Goal: Information Seeking & Learning: Learn about a topic

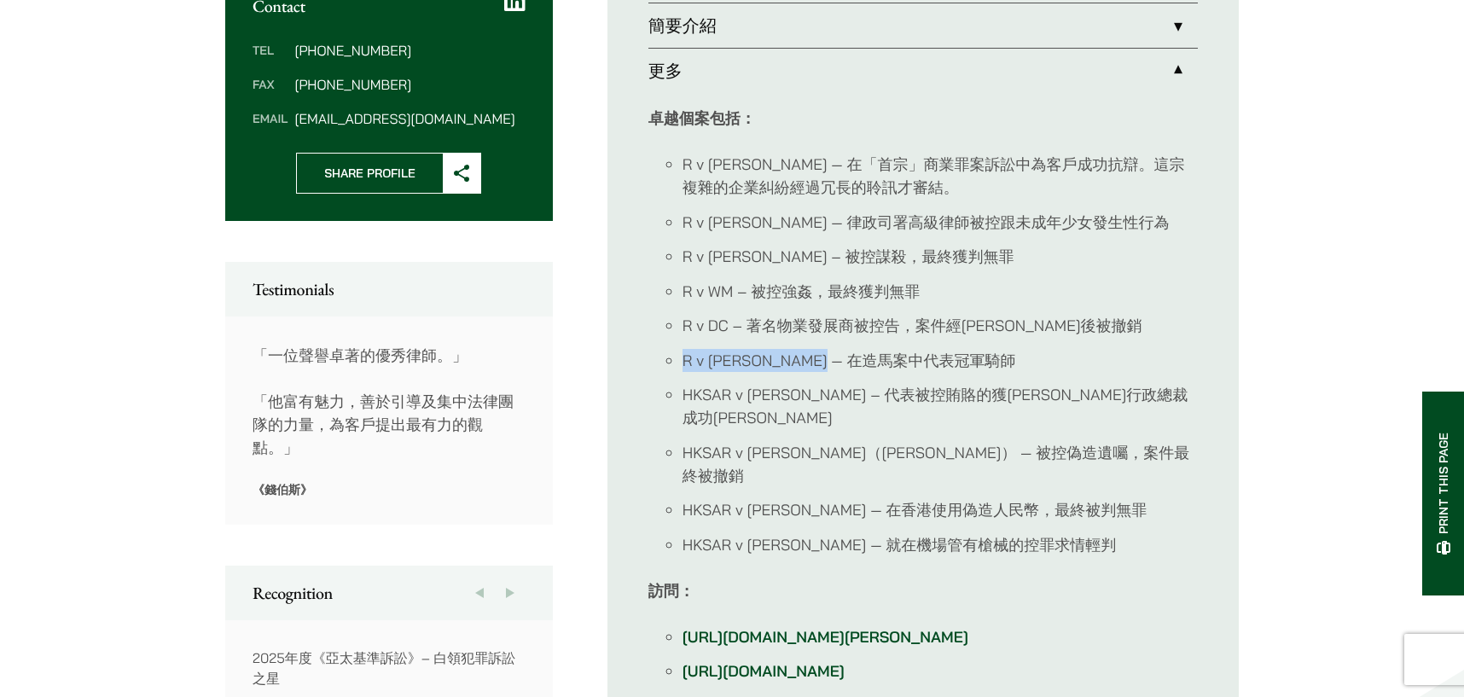
scroll to position [853, 0]
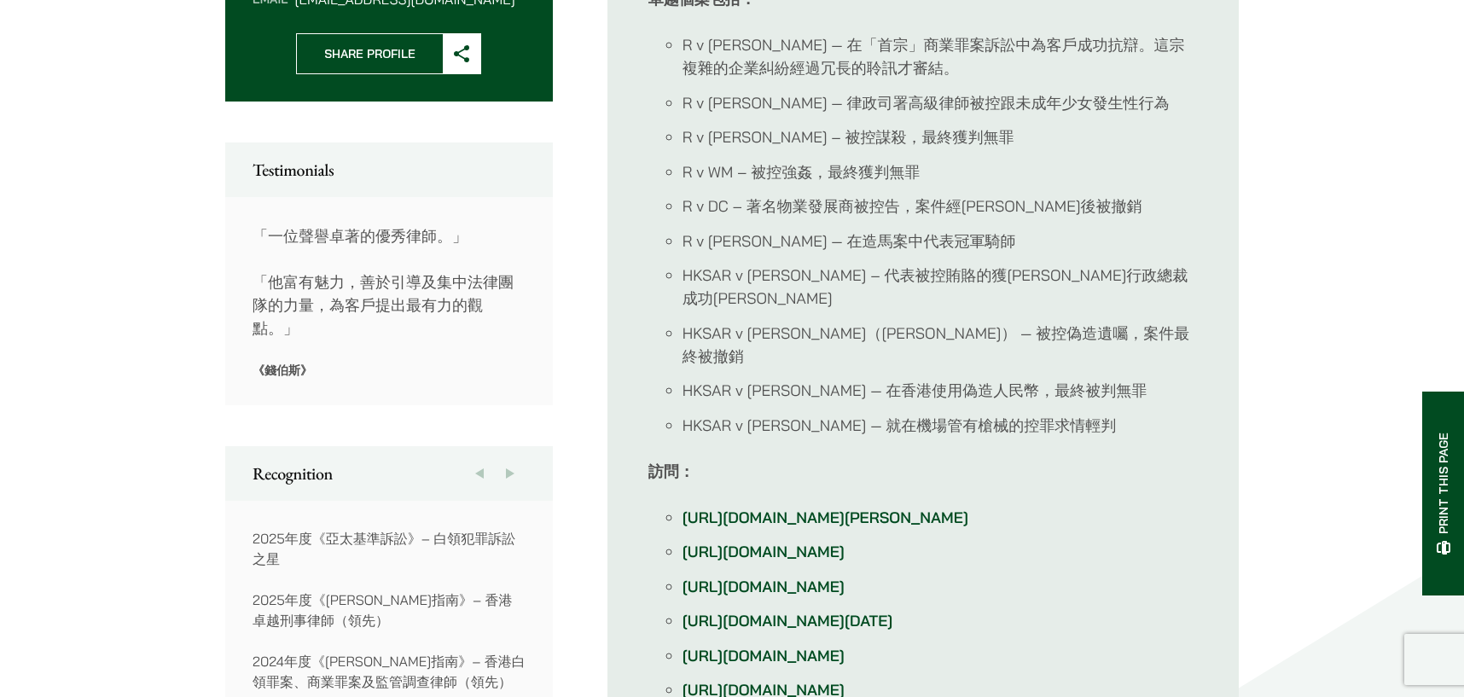
click at [1105, 322] on li "HKSAR v [PERSON_NAME]（[PERSON_NAME]） — 被控偽造遺囑，案件最終被撤銷" at bounding box center [940, 345] width 515 height 46
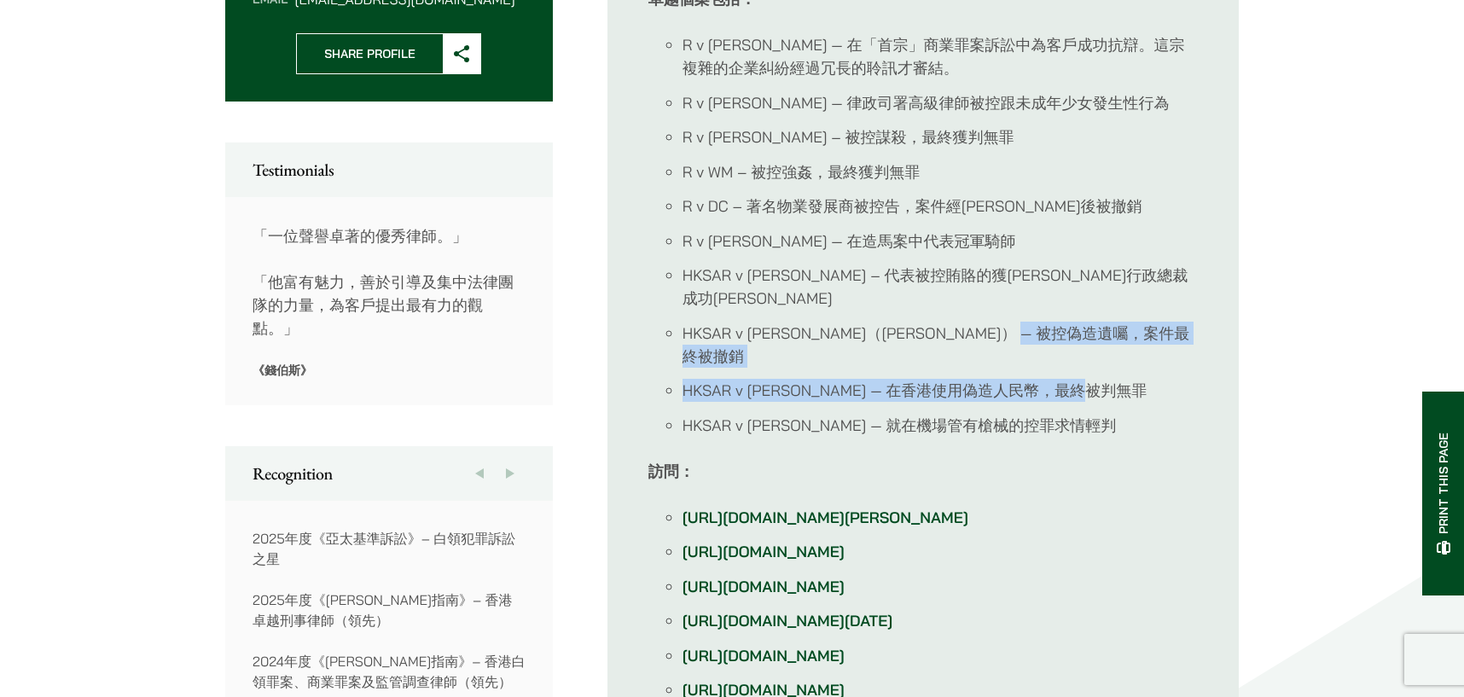
drag, startPoint x: 1105, startPoint y: 289, endPoint x: 1093, endPoint y: 299, distance: 15.2
click at [1093, 299] on ul "R v [PERSON_NAME] — 在「首宗」商業罪案訴訟中為客戶成功抗辯。這宗複雜的企業糾紛經過冗長的聆訊才審結。 R v [PERSON_NAME] …" at bounding box center [924, 235] width 550 height 404
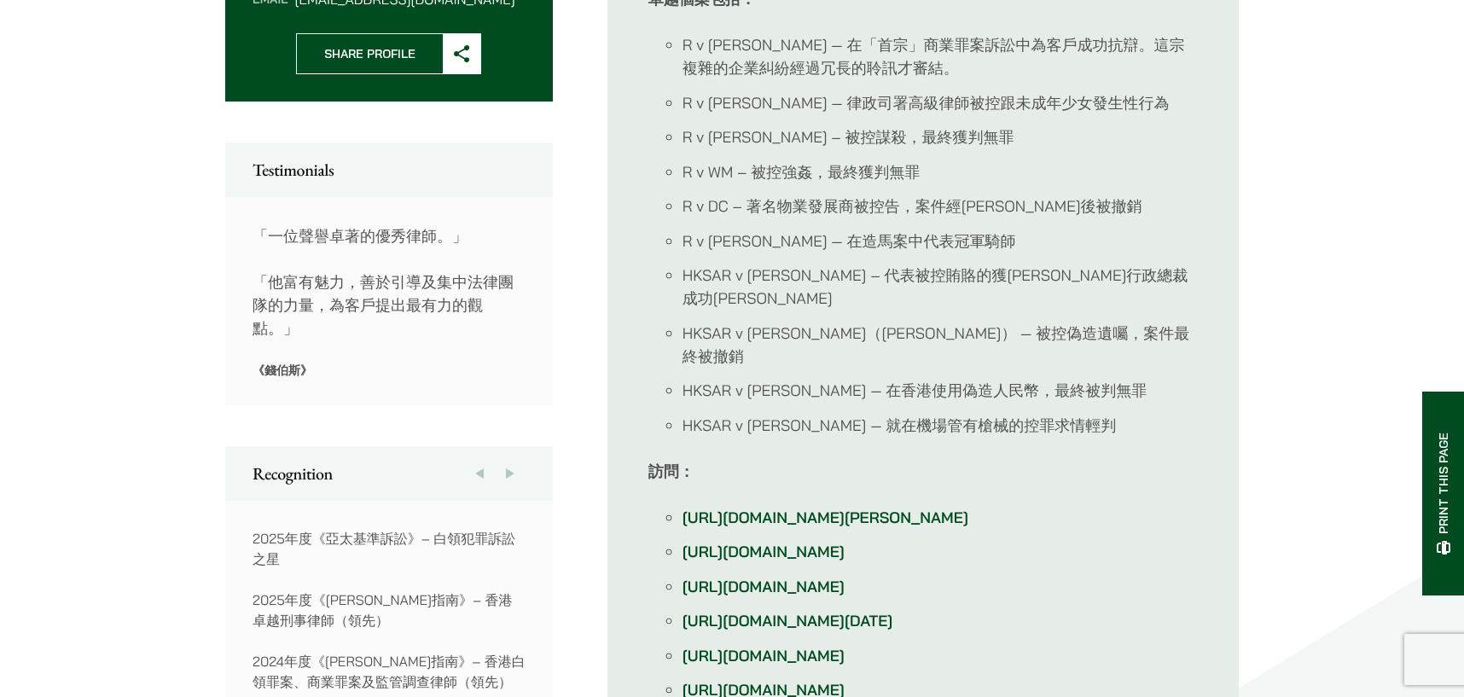
click at [1091, 322] on li "HKSAR v [PERSON_NAME]（[PERSON_NAME]） — 被控偽造遺囑，案件最終被撤銷" at bounding box center [940, 345] width 515 height 46
drag, startPoint x: 1073, startPoint y: 288, endPoint x: 1099, endPoint y: 288, distance: 26.5
click at [1099, 322] on li "HKSAR v [PERSON_NAME]（[PERSON_NAME]） — 被控偽造遺囑，案件最終被撤銷" at bounding box center [940, 345] width 515 height 46
drag, startPoint x: 1046, startPoint y: 245, endPoint x: 1076, endPoint y: 250, distance: 30.3
click at [1076, 264] on li "HKSAR v [PERSON_NAME] – 代表被控賄賂的獲[PERSON_NAME]行政總裁成功[PERSON_NAME]" at bounding box center [940, 287] width 515 height 46
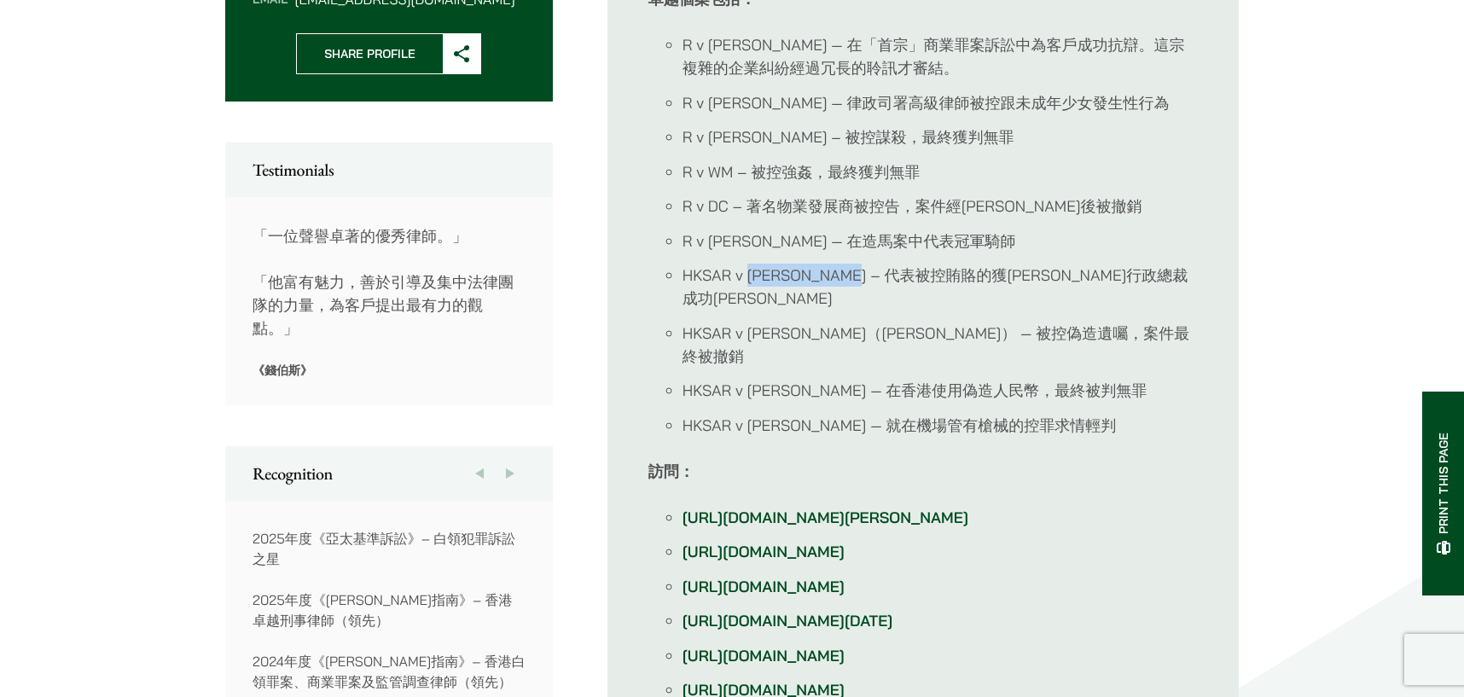
drag, startPoint x: 748, startPoint y: 254, endPoint x: 846, endPoint y: 253, distance: 97.3
click at [846, 264] on li "HKSAR v [PERSON_NAME] – 代表被控賄賂的獲[PERSON_NAME]行政總裁成功[PERSON_NAME]" at bounding box center [940, 287] width 515 height 46
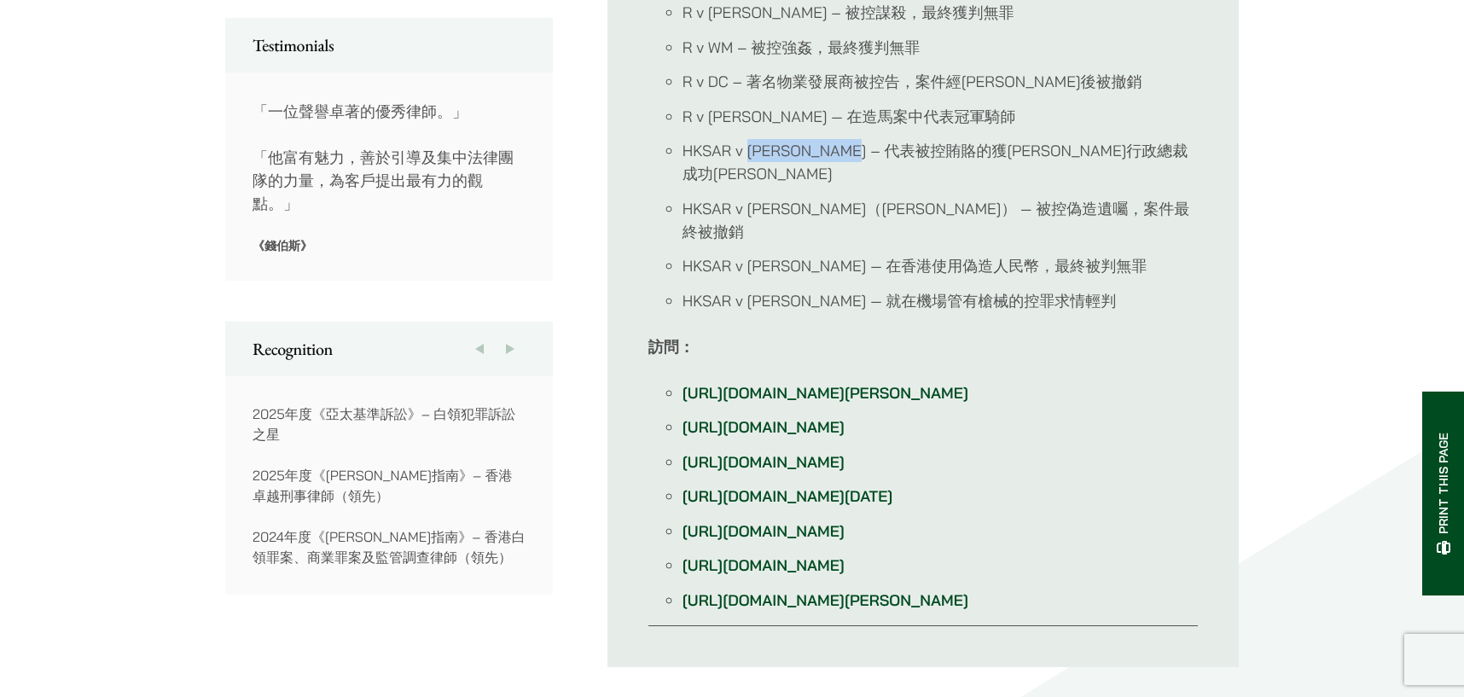
scroll to position [1109, 0]
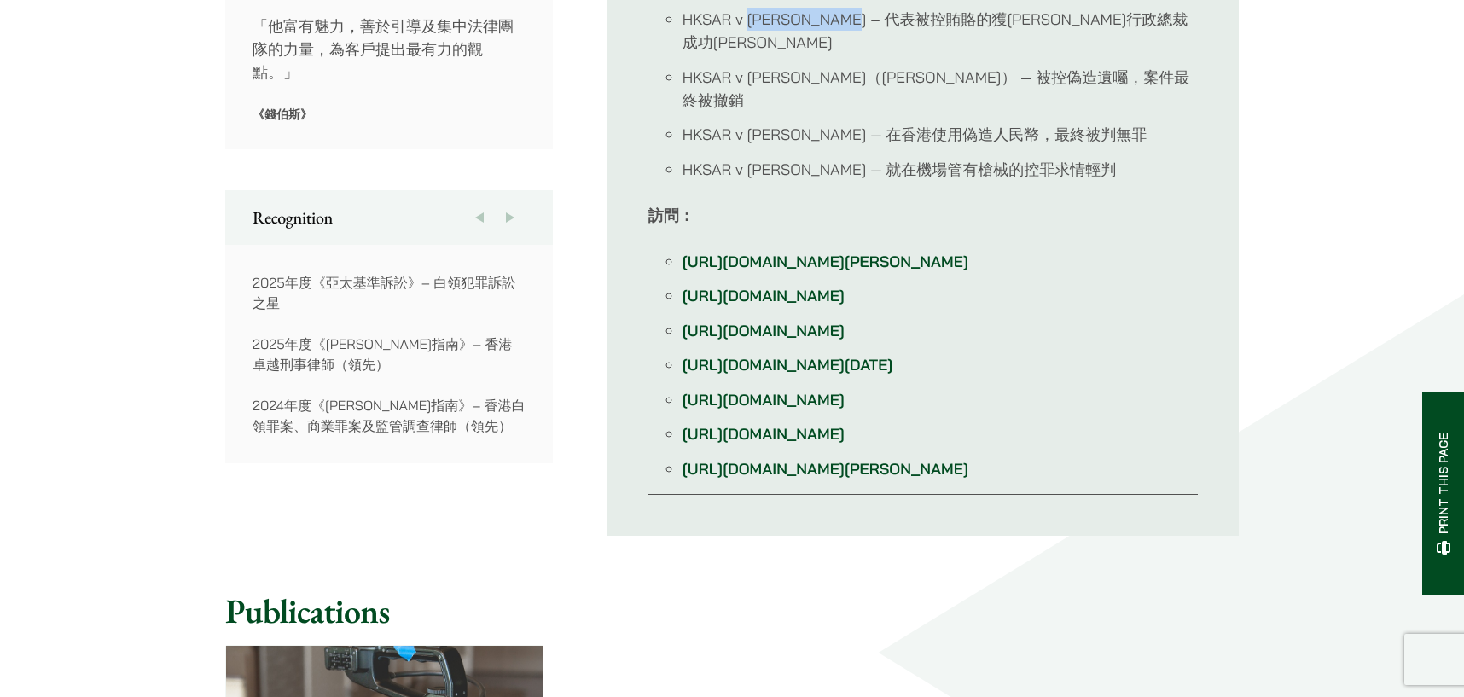
click at [845, 286] on link "[URL][DOMAIN_NAME]" at bounding box center [764, 296] width 162 height 20
click at [845, 410] on link "[URL][DOMAIN_NAME]" at bounding box center [764, 400] width 162 height 20
click at [845, 444] on link "[URL][DOMAIN_NAME]" at bounding box center [764, 434] width 162 height 20
